Goal: Subscribe to service/newsletter

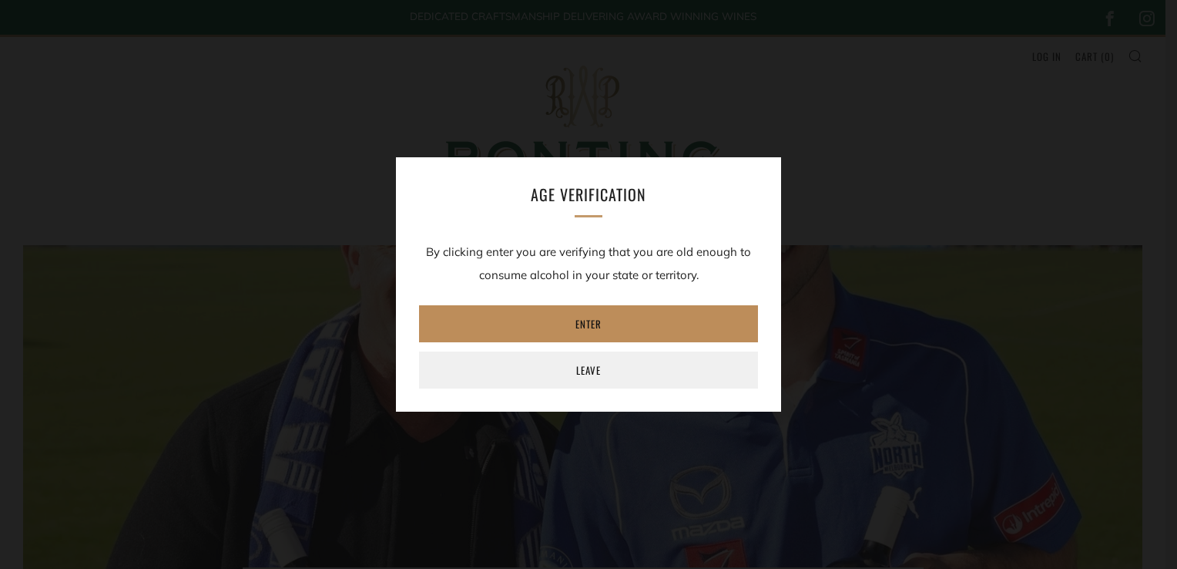
click at [607, 324] on link "Enter" at bounding box center [588, 323] width 339 height 37
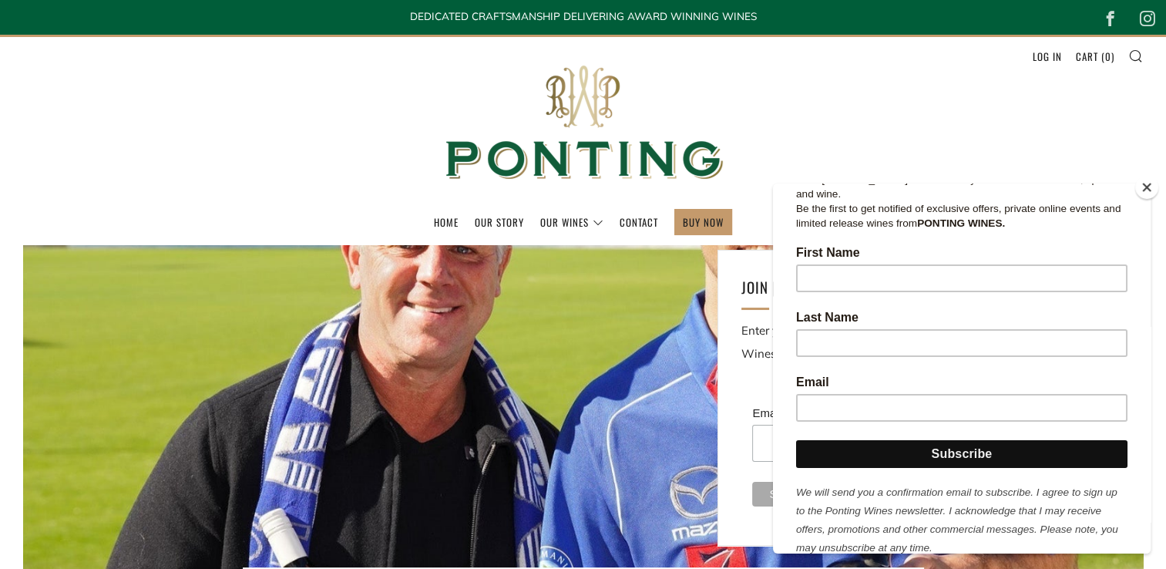
scroll to position [261, 0]
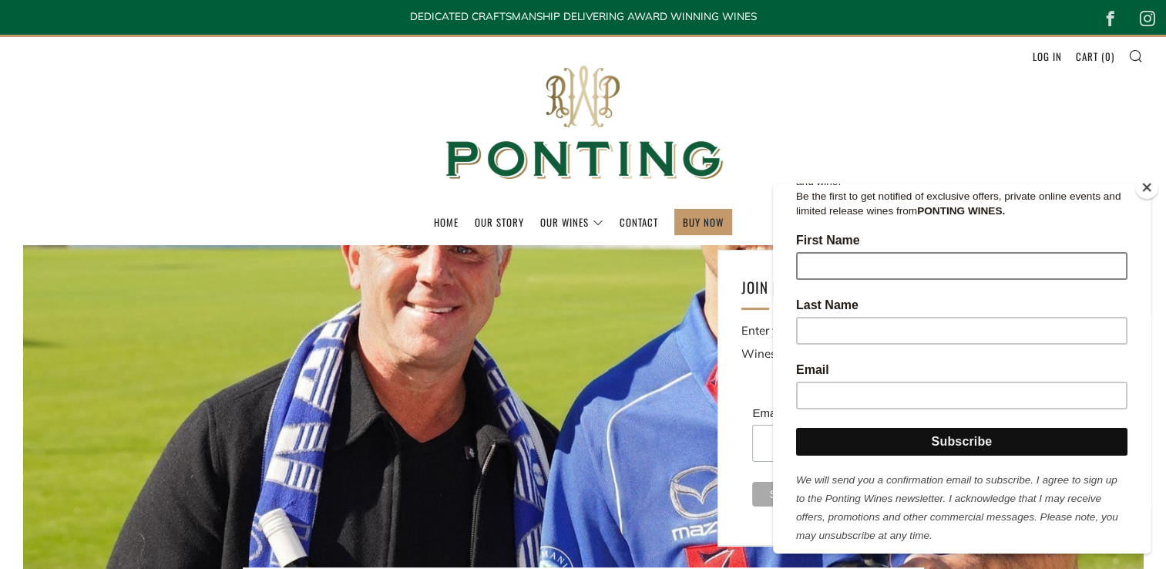
click at [830, 253] on input "First Name" at bounding box center [961, 266] width 331 height 28
type input "Michael"
type input "Maloney"
type input "maloneltham@bigpond.com.au"
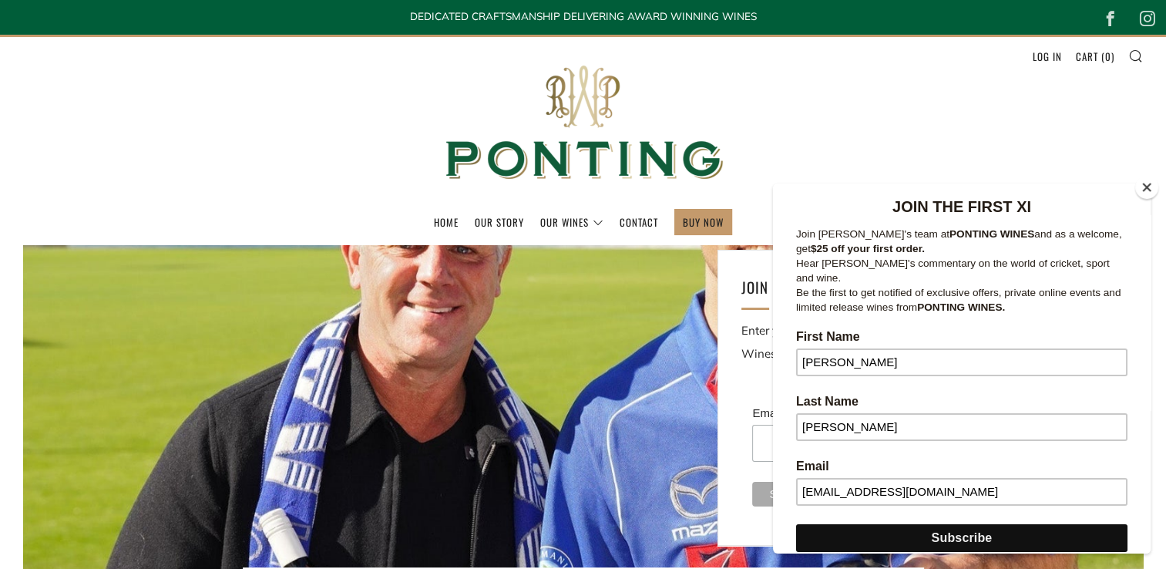
scroll to position [148, 0]
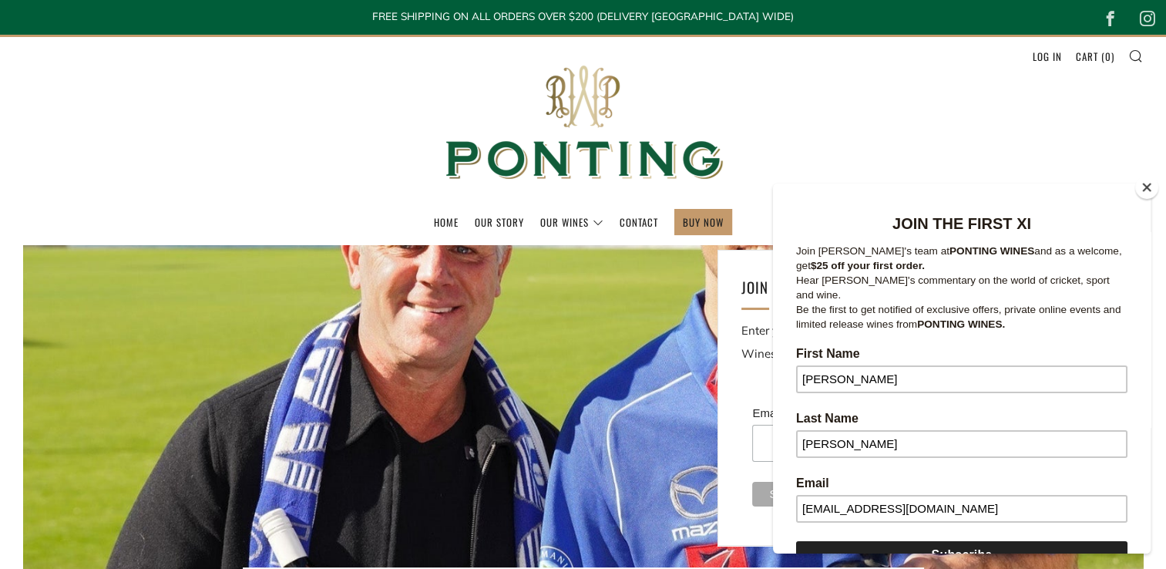
click at [966, 541] on input "Subscribe" at bounding box center [961, 555] width 331 height 28
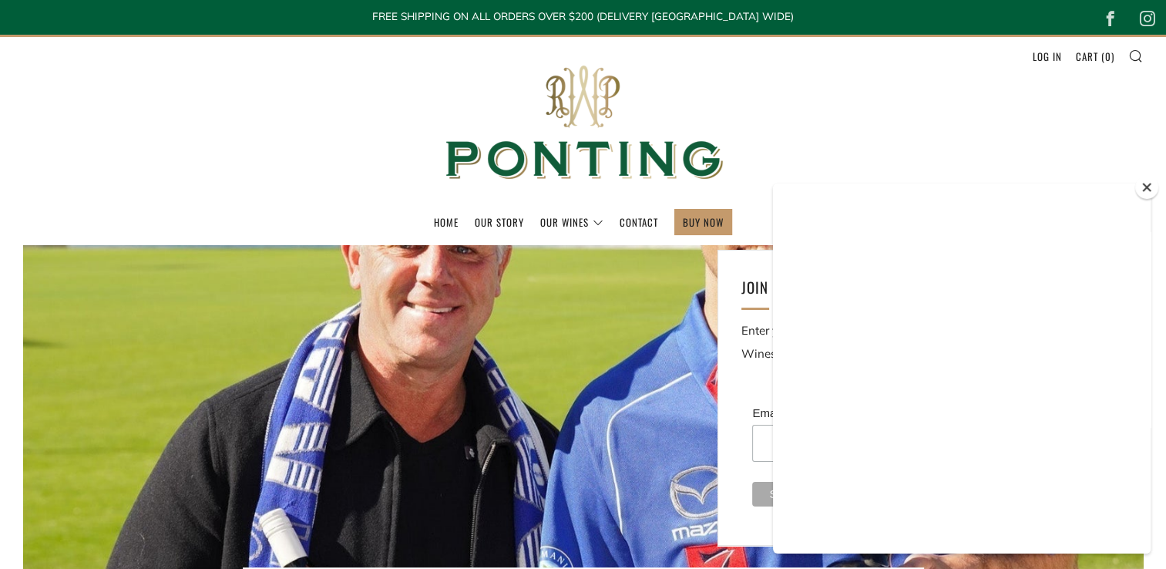
scroll to position [0, 0]
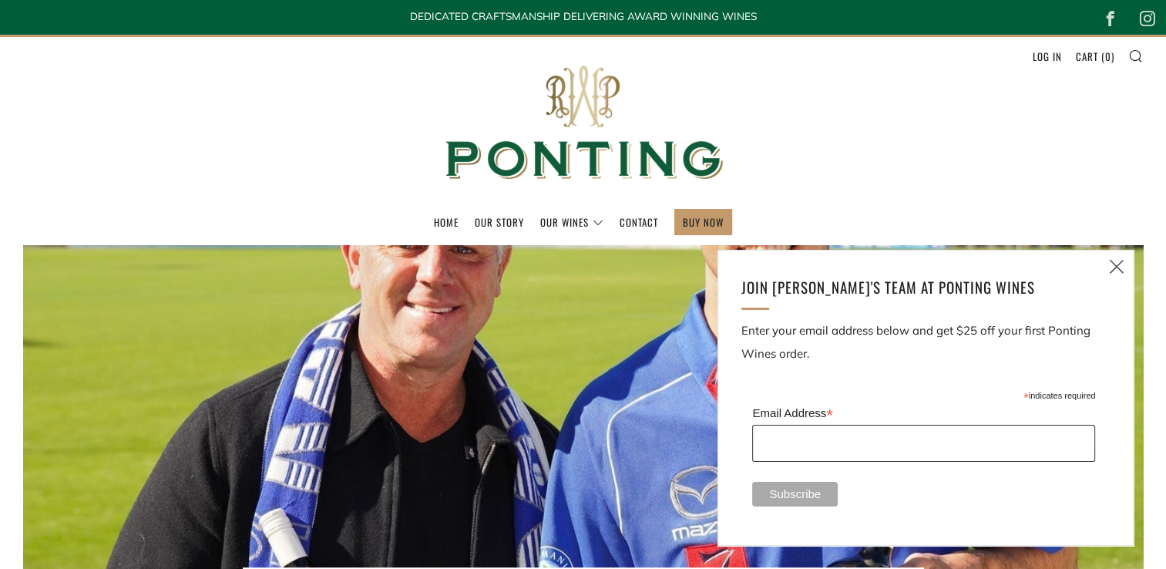
click at [871, 445] on input "Email Address *" at bounding box center [923, 443] width 343 height 37
type input "maloneltham@bigpond.com.au"
click at [779, 495] on input "Subscribe" at bounding box center [795, 494] width 86 height 25
click at [1115, 267] on icon at bounding box center [1116, 266] width 18 height 19
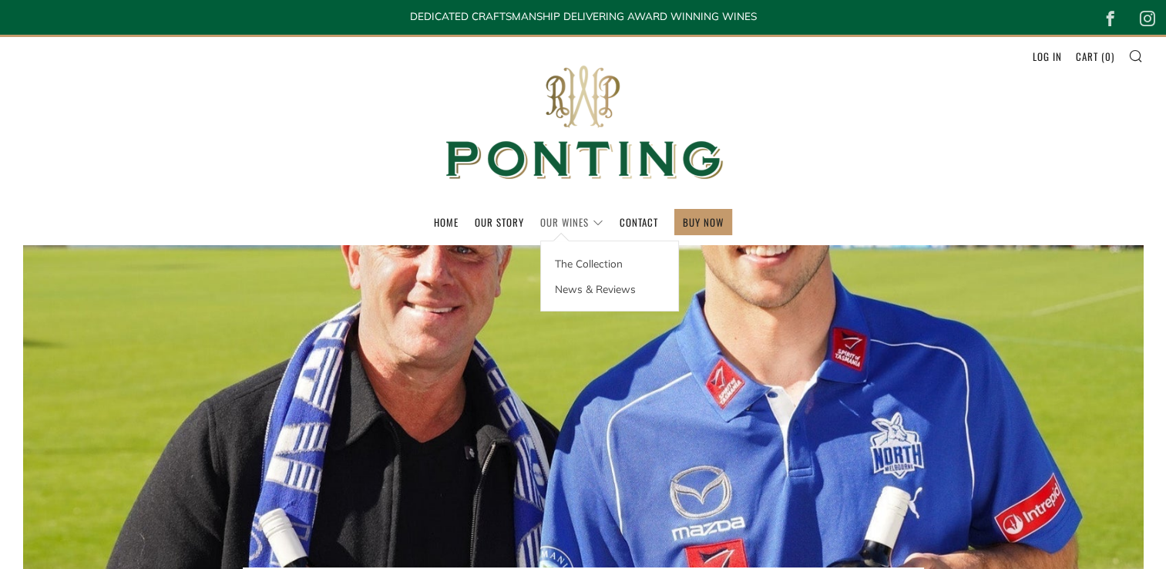
click at [549, 226] on link "Our Wines" at bounding box center [571, 222] width 63 height 25
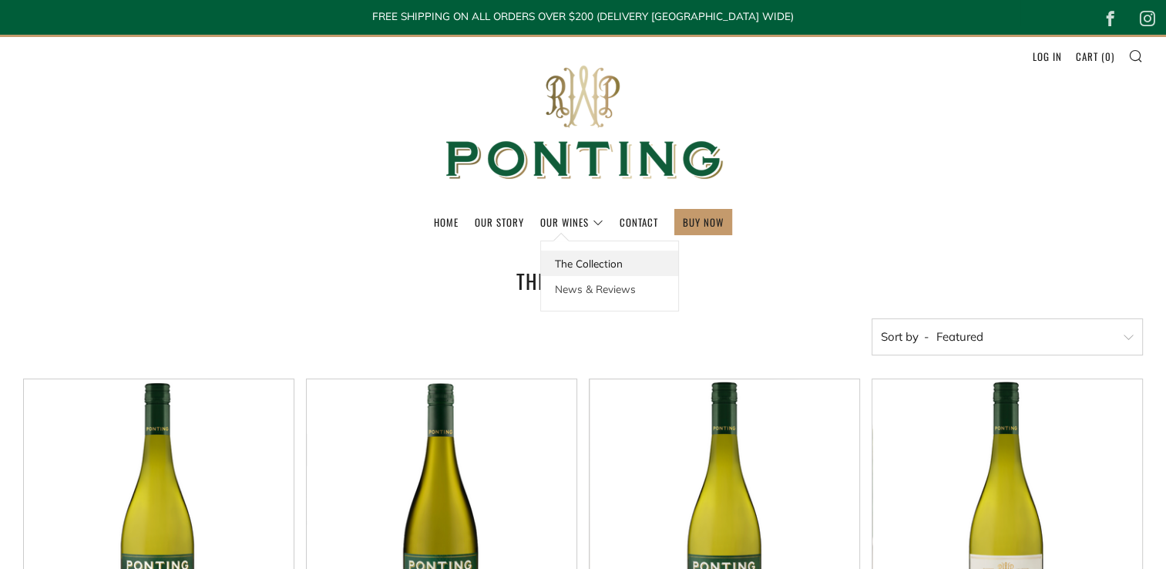
click at [596, 265] on link "The Collection" at bounding box center [609, 262] width 137 height 25
click at [492, 217] on link "Our Story" at bounding box center [499, 222] width 49 height 25
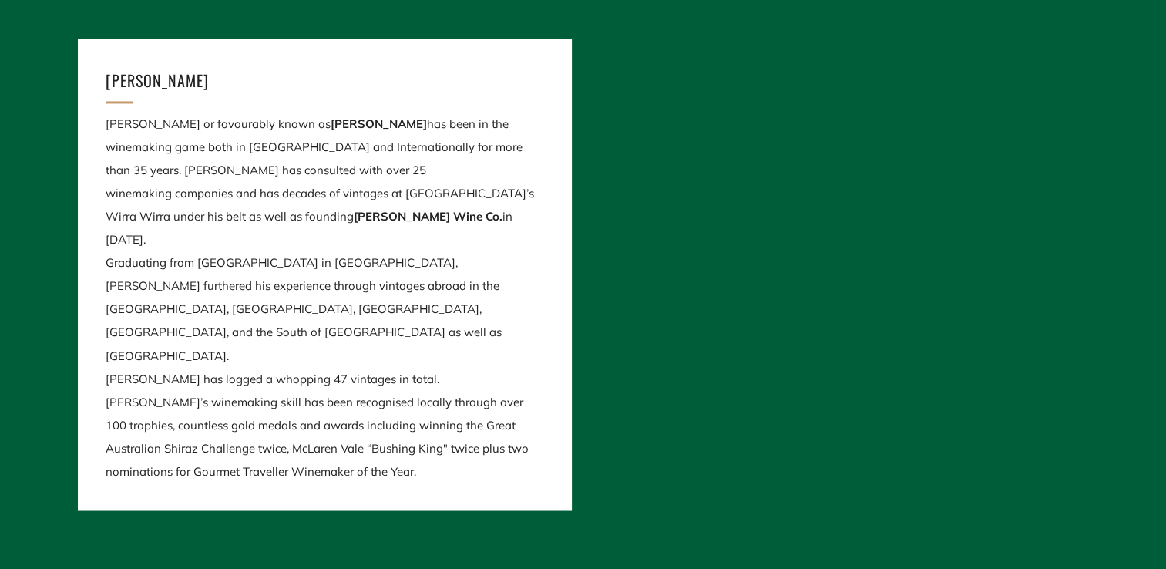
scroll to position [2520, 0]
